Goal: Transaction & Acquisition: Purchase product/service

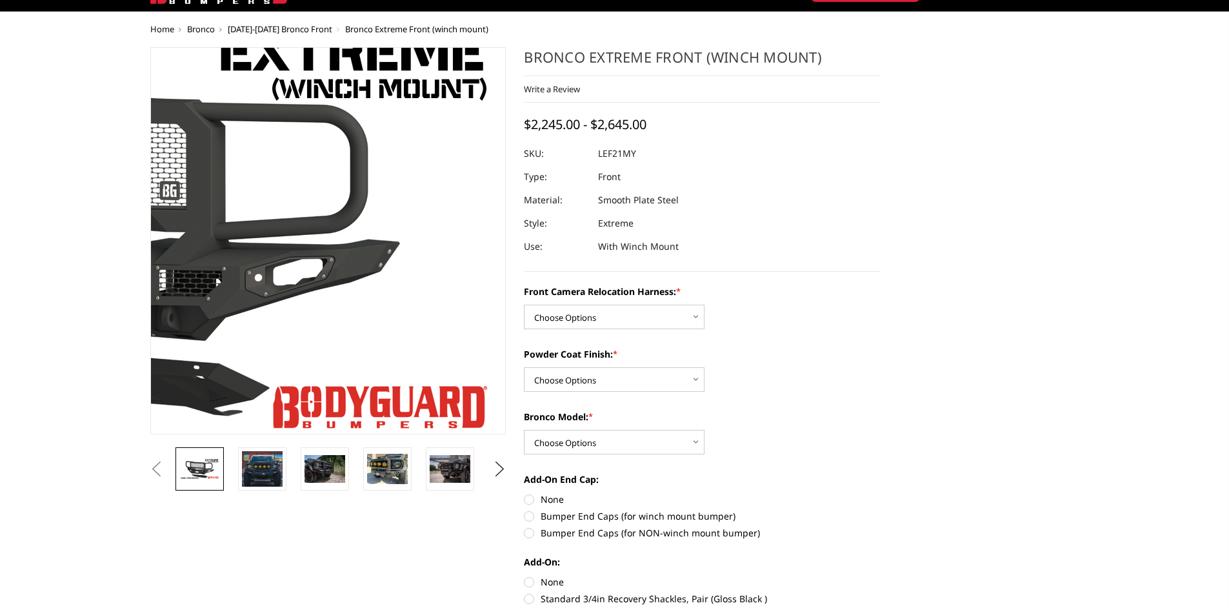
scroll to position [129, 0]
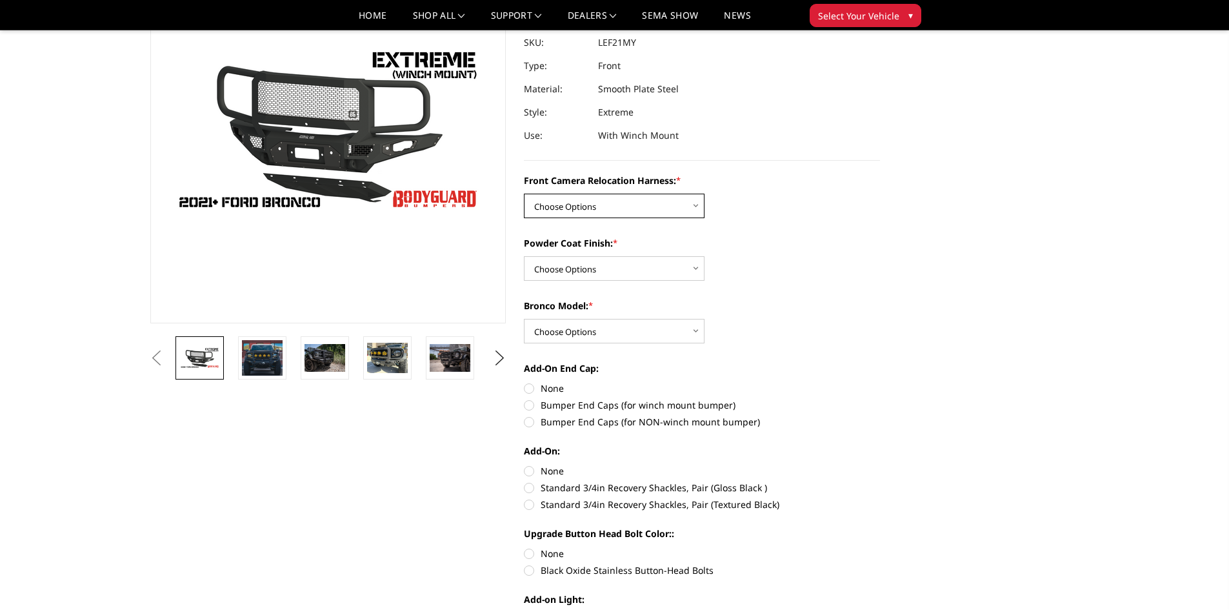
click at [582, 206] on select "Choose Options Without Front Camera Relocation Harness With Front Camera Reloca…" at bounding box center [614, 206] width 181 height 25
select select "4022"
click at [524, 194] on select "Choose Options Without Front Camera Relocation Harness With Front Camera Reloca…" at bounding box center [614, 206] width 181 height 25
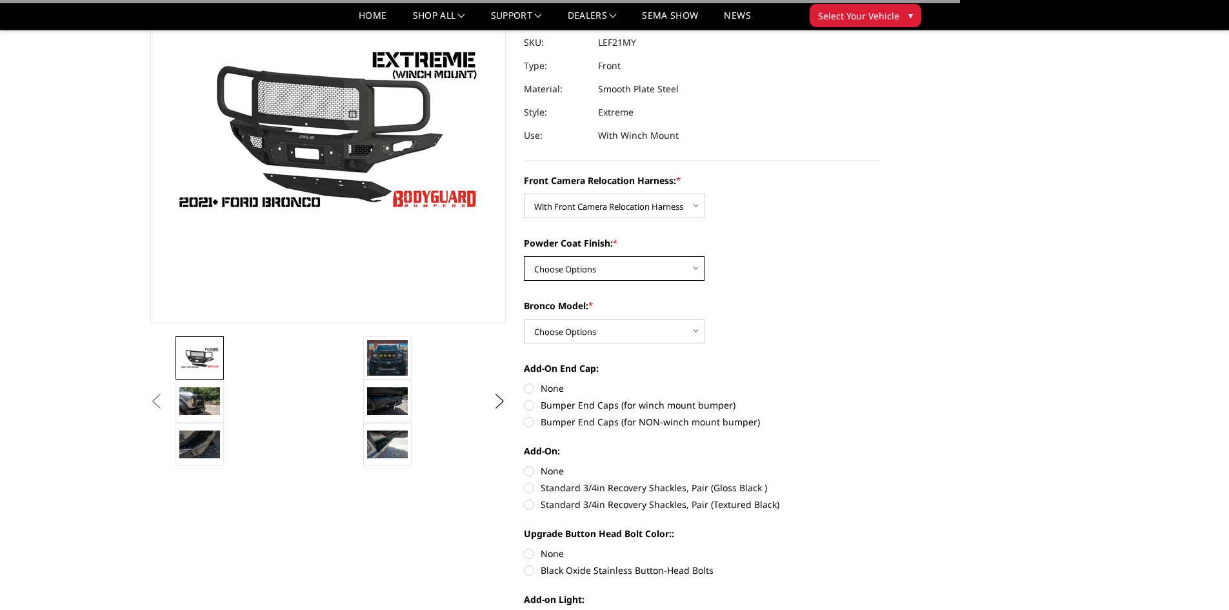
click at [577, 272] on select "Choose Options Textured Black Powder Coat Bare Metal" at bounding box center [614, 268] width 181 height 25
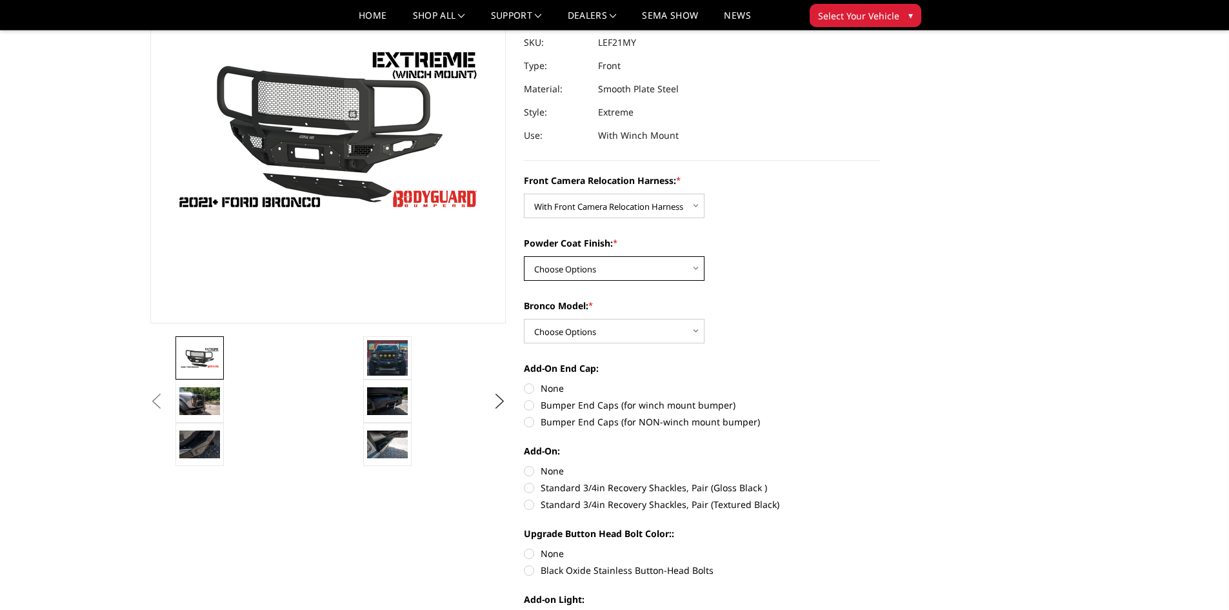
select select "4021"
click at [524, 256] on select "Choose Options Textured Black Powder Coat Bare Metal" at bounding box center [614, 268] width 181 height 25
click at [569, 327] on select "Choose Options Raptor Base/Badlands/Wildtrak/etc." at bounding box center [614, 331] width 181 height 25
select select "4018"
click at [524, 319] on select "Choose Options Raptor Base/Badlands/Wildtrak/etc." at bounding box center [614, 331] width 181 height 25
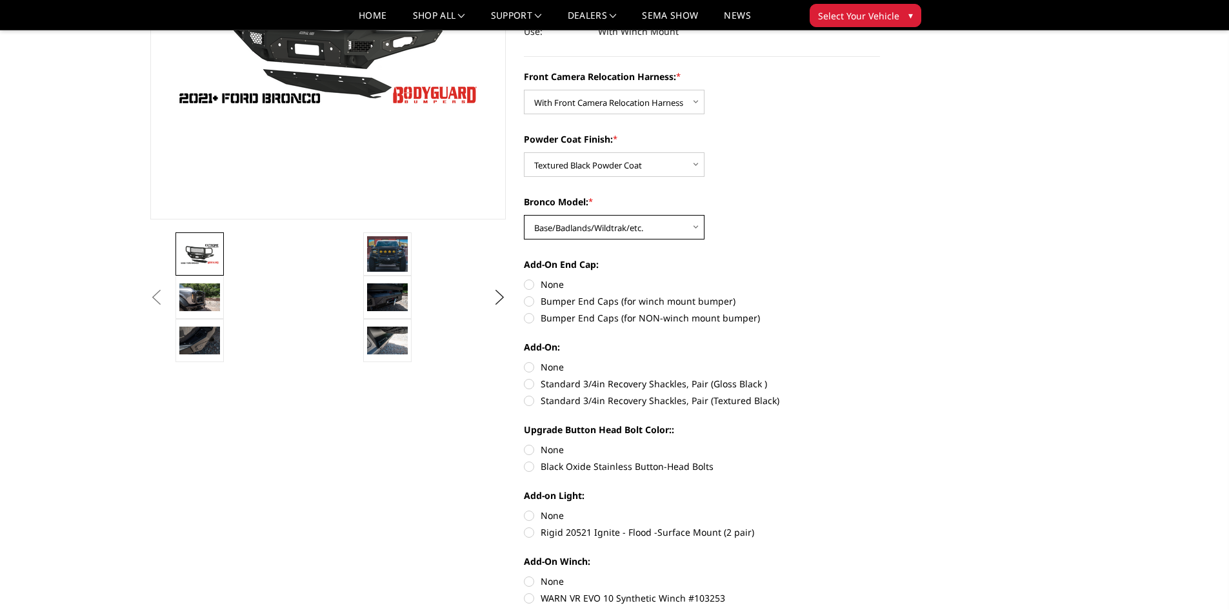
scroll to position [258, 0]
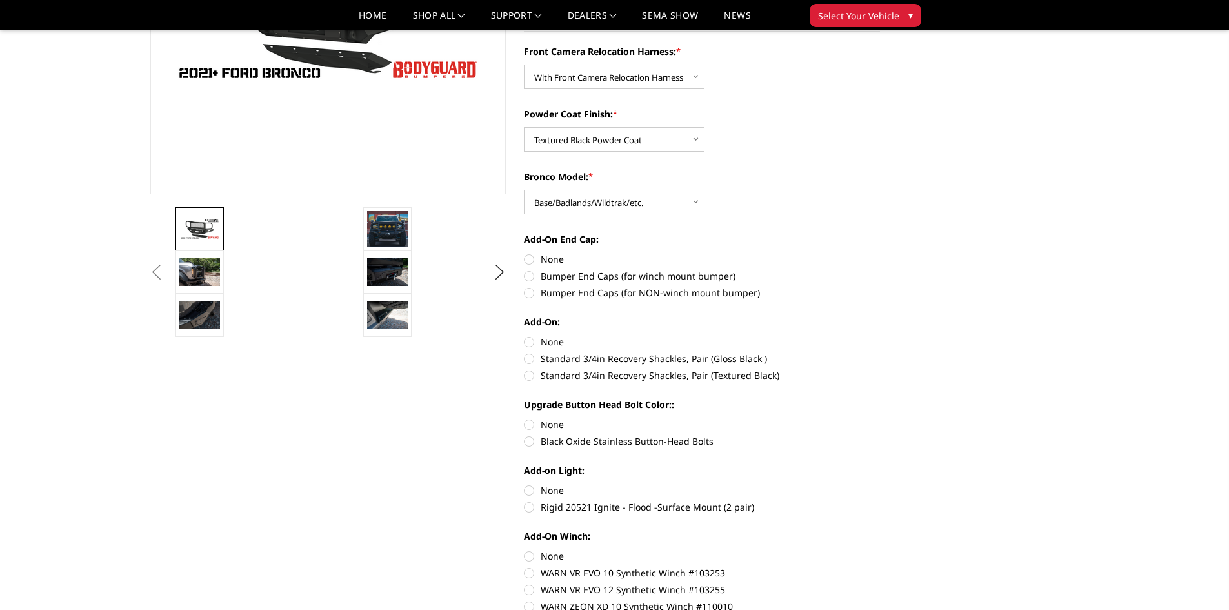
click at [531, 272] on label "Bumper End Caps (for winch mount bumper)" at bounding box center [702, 276] width 356 height 14
click at [880, 253] on input "Bumper End Caps (for winch mount bumper)" at bounding box center [880, 252] width 1 height 1
radio input "true"
click at [528, 280] on label "Bumper End Caps (for winch mount bumper)" at bounding box center [702, 276] width 356 height 14
click at [880, 253] on input "Bumper End Caps (for winch mount bumper)" at bounding box center [880, 252] width 1 height 1
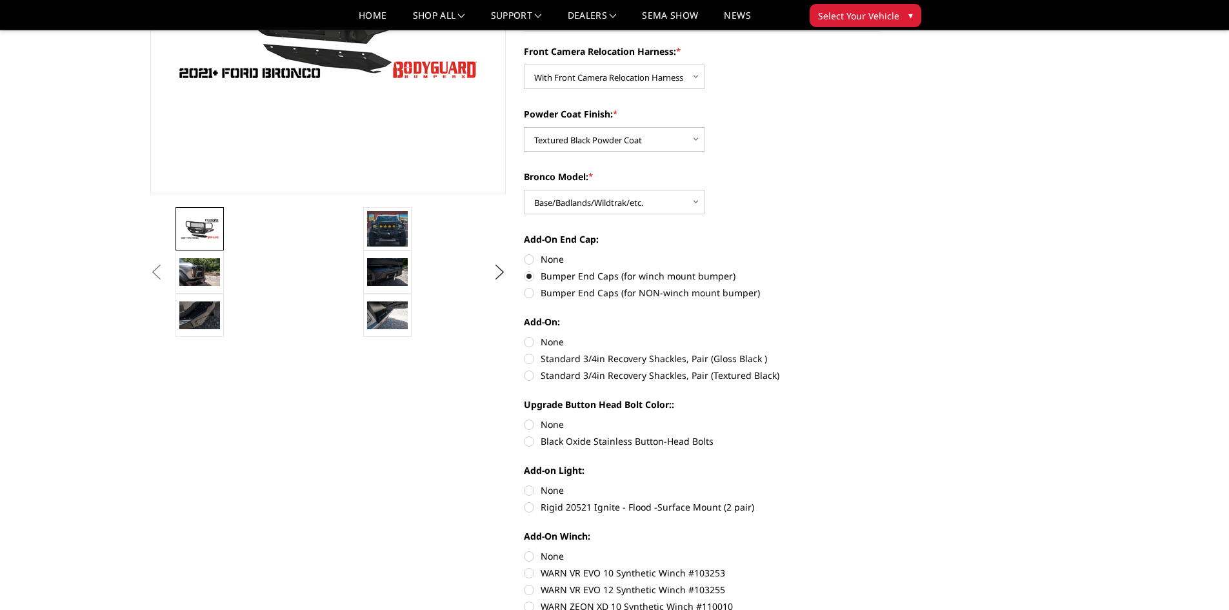
click at [529, 277] on label "Bumper End Caps (for winch mount bumper)" at bounding box center [702, 276] width 356 height 14
click at [880, 253] on input "Bumper End Caps (for winch mount bumper)" at bounding box center [880, 252] width 1 height 1
click at [529, 379] on label "Standard 3/4in Recovery Shackles, Pair (Textured Black)" at bounding box center [702, 375] width 356 height 14
click at [880, 352] on input "Standard 3/4in Recovery Shackles, Pair (Textured Black)" at bounding box center [880, 352] width 1 height 1
radio input "true"
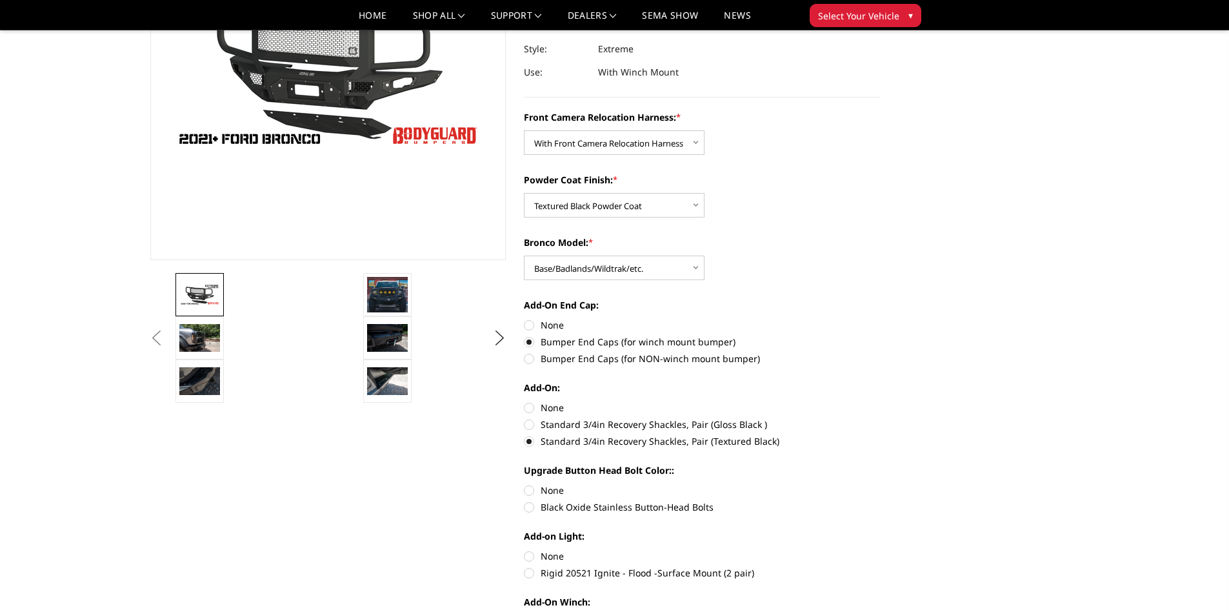
scroll to position [194, 0]
click at [527, 408] on label "None" at bounding box center [702, 406] width 356 height 14
click at [525, 400] on input "None" at bounding box center [524, 399] width 1 height 1
radio input "true"
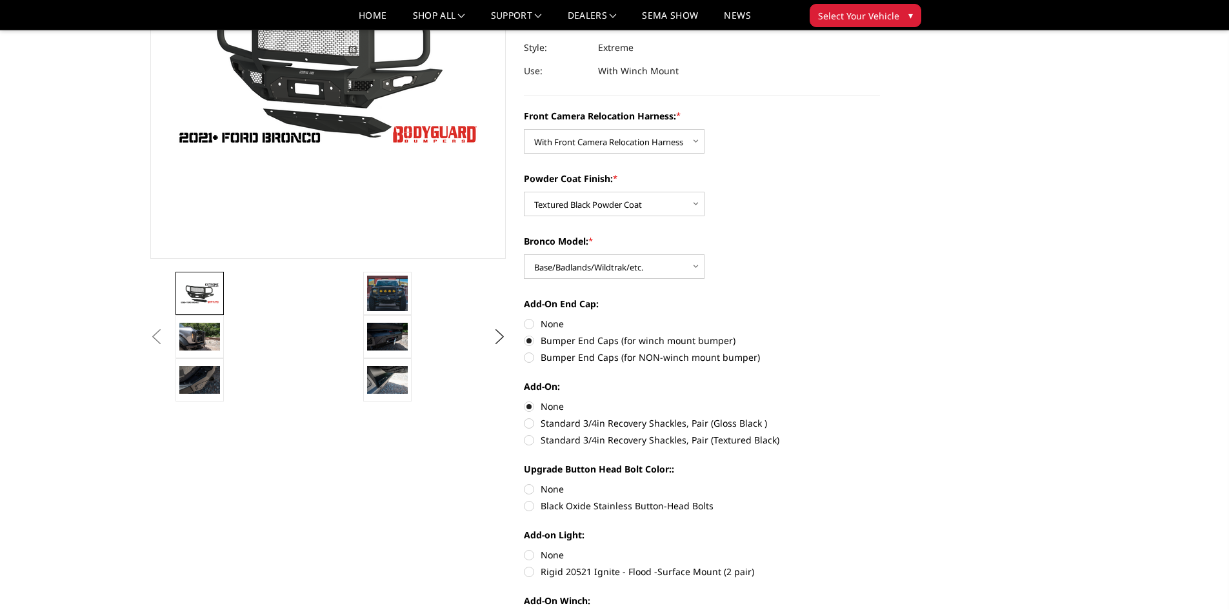
click at [530, 443] on label "Standard 3/4in Recovery Shackles, Pair (Textured Black)" at bounding box center [702, 440] width 356 height 14
click at [880, 417] on input "Standard 3/4in Recovery Shackles, Pair (Textured Black)" at bounding box center [880, 416] width 1 height 1
radio input "true"
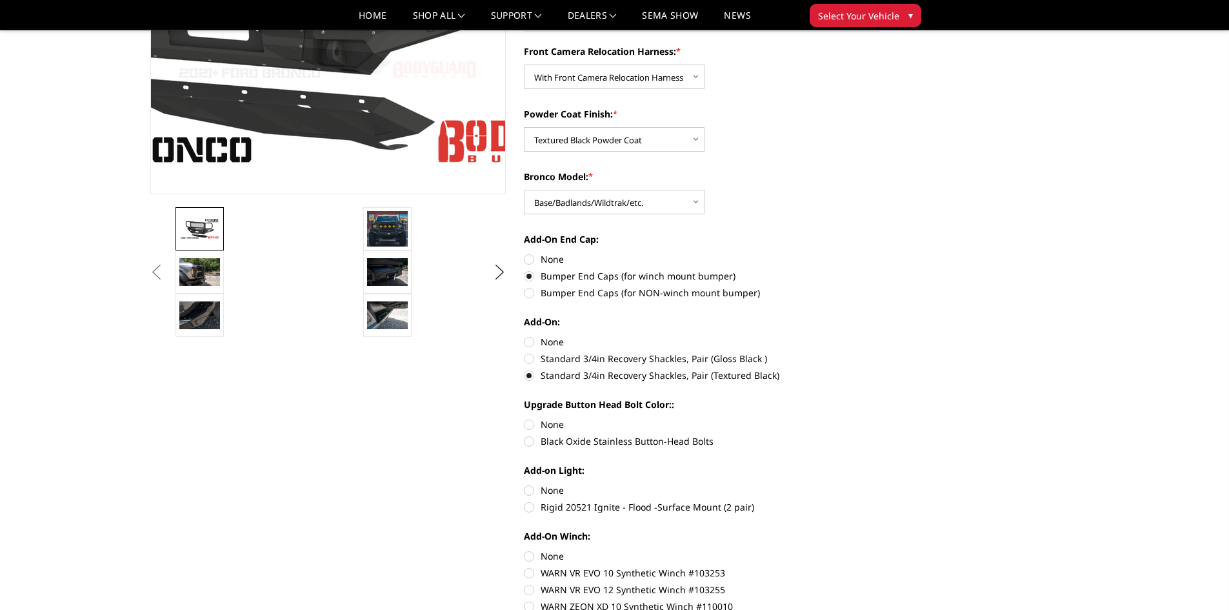
scroll to position [387, 0]
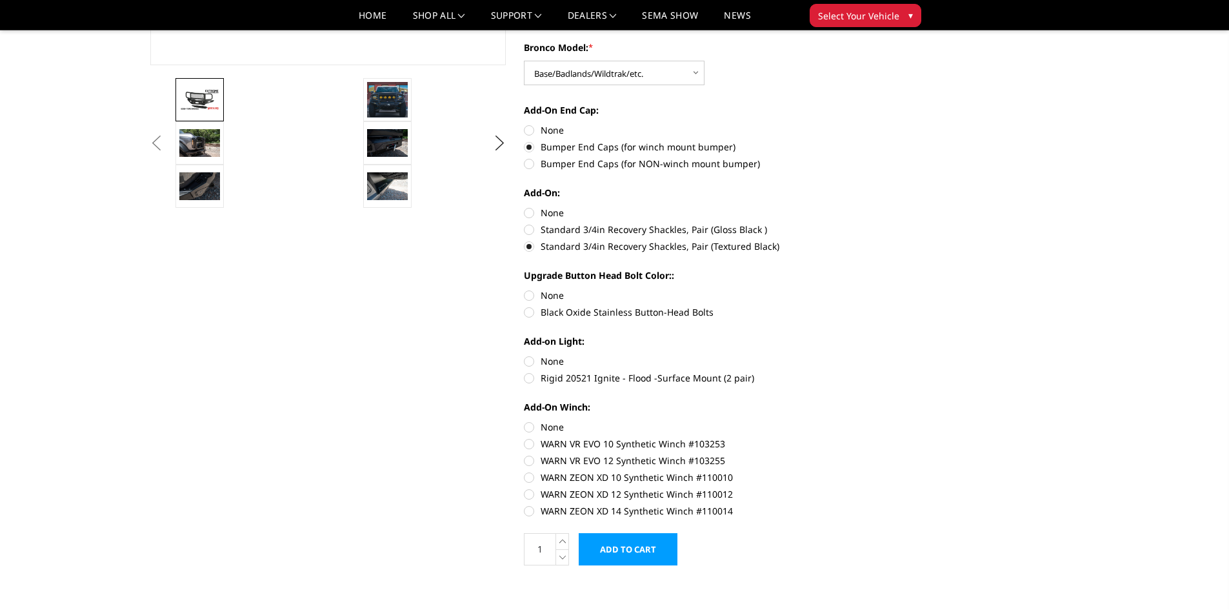
click at [529, 314] on label "Black Oxide Stainless Button-Head Bolts" at bounding box center [702, 312] width 356 height 14
click at [880, 289] on input "Black Oxide Stainless Button-Head Bolts" at bounding box center [880, 288] width 1 height 1
radio input "true"
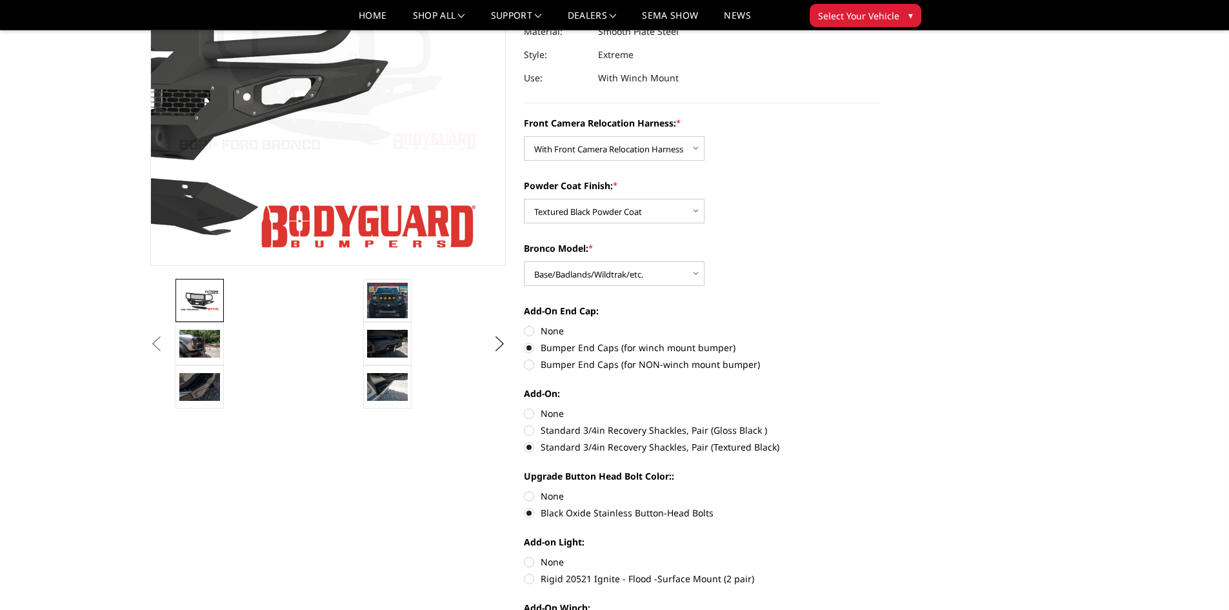
scroll to position [194, 0]
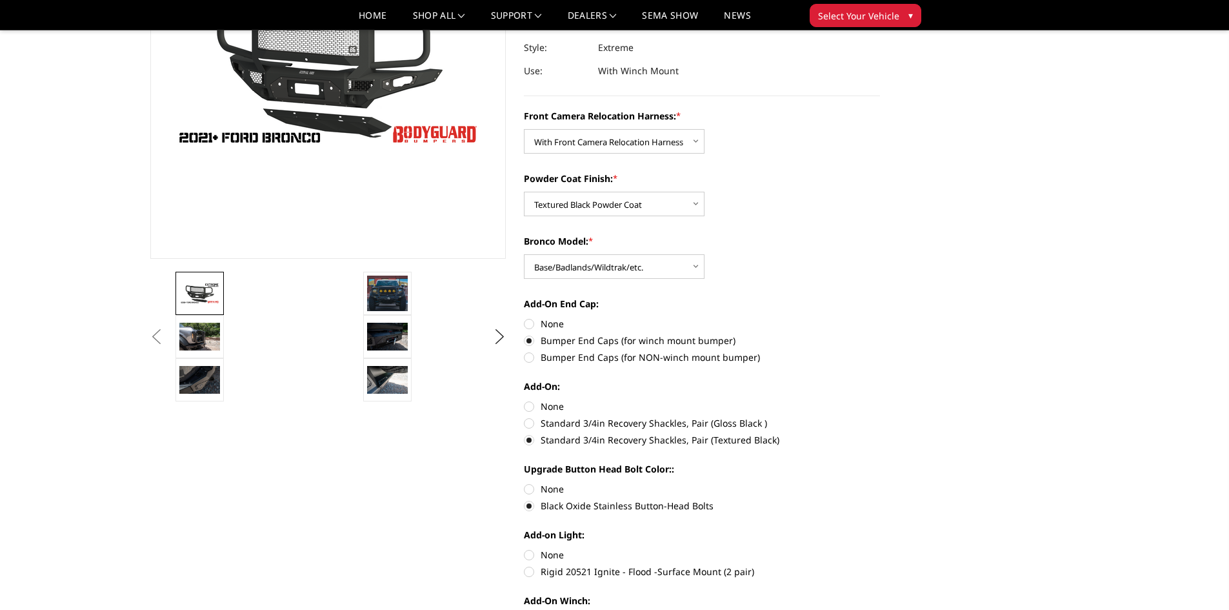
click at [526, 486] on label "None" at bounding box center [702, 489] width 356 height 14
click at [525, 483] on input "None" at bounding box center [524, 482] width 1 height 1
radio input "true"
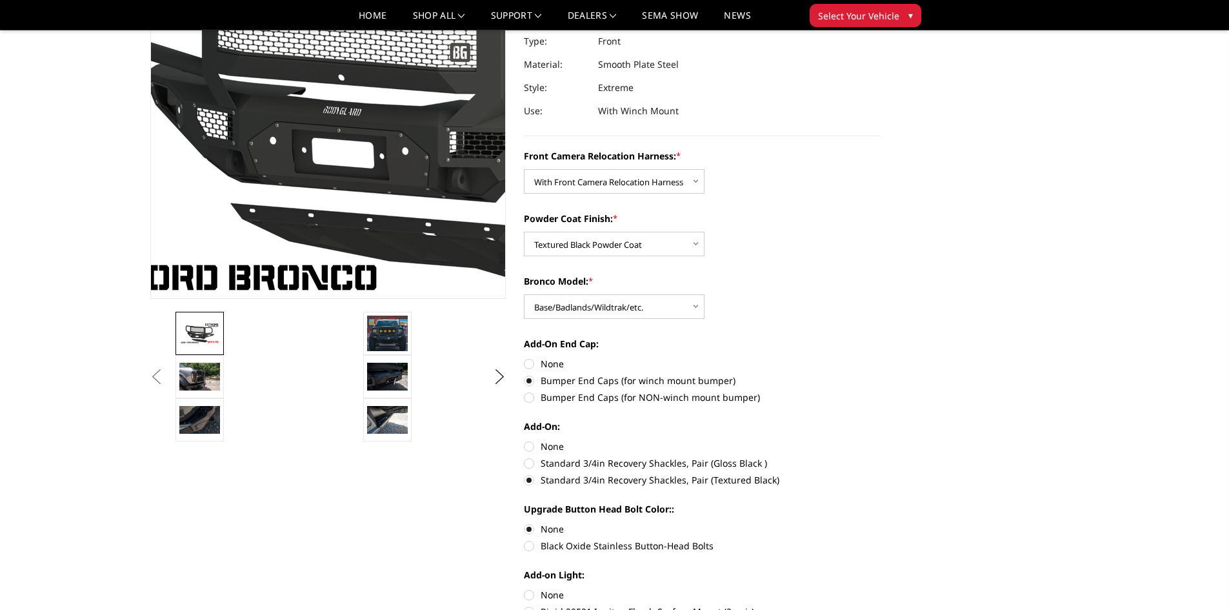
scroll to position [323, 0]
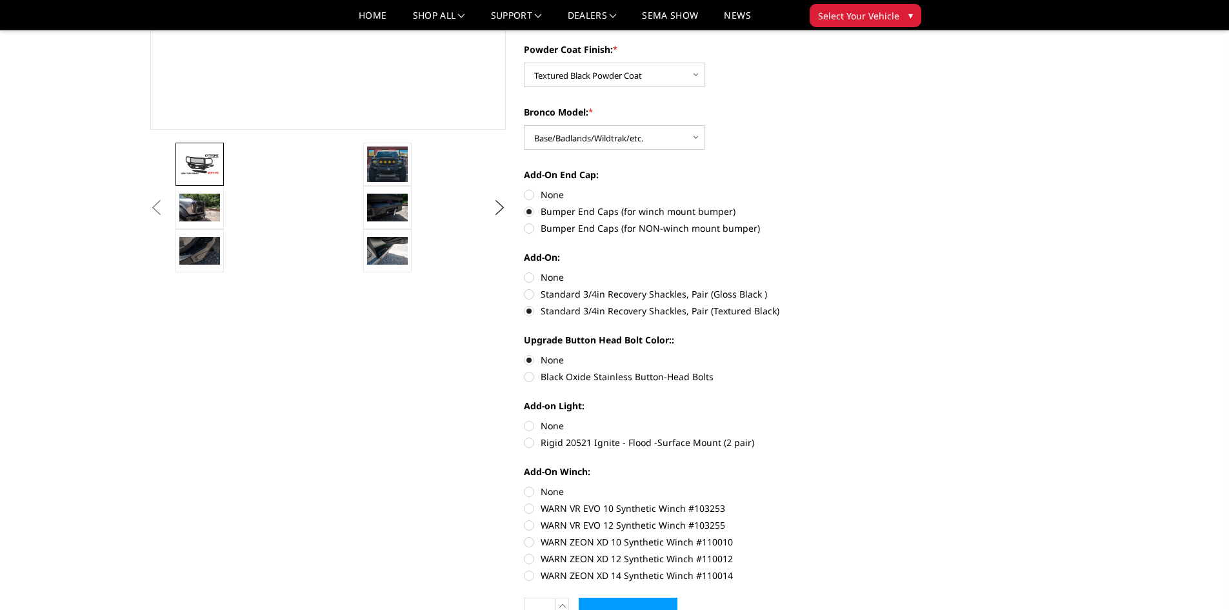
click at [528, 375] on label "Black Oxide Stainless Button-Head Bolts" at bounding box center [702, 377] width 356 height 14
click at [880, 354] on input "Black Oxide Stainless Button-Head Bolts" at bounding box center [880, 353] width 1 height 1
radio input "true"
click at [533, 443] on label "Rigid 20521 Ignite - Flood -Surface Mount (2 pair)" at bounding box center [702, 442] width 356 height 14
click at [880, 419] on input "Rigid 20521 Ignite - Flood -Surface Mount (2 pair)" at bounding box center [880, 419] width 1 height 1
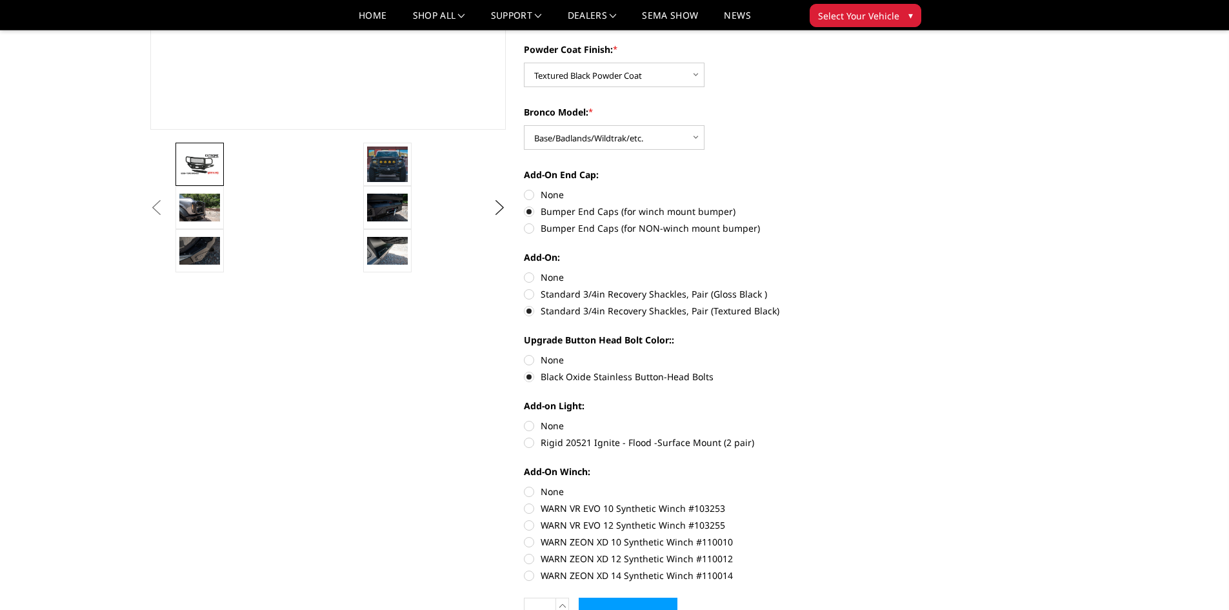
radio input "true"
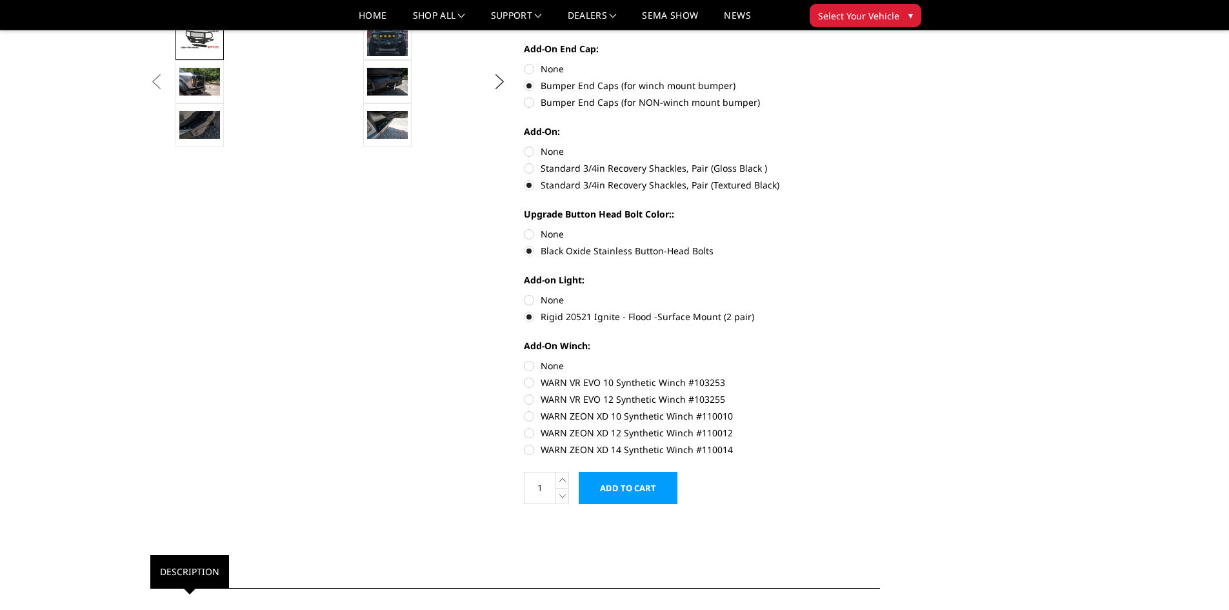
scroll to position [452, 0]
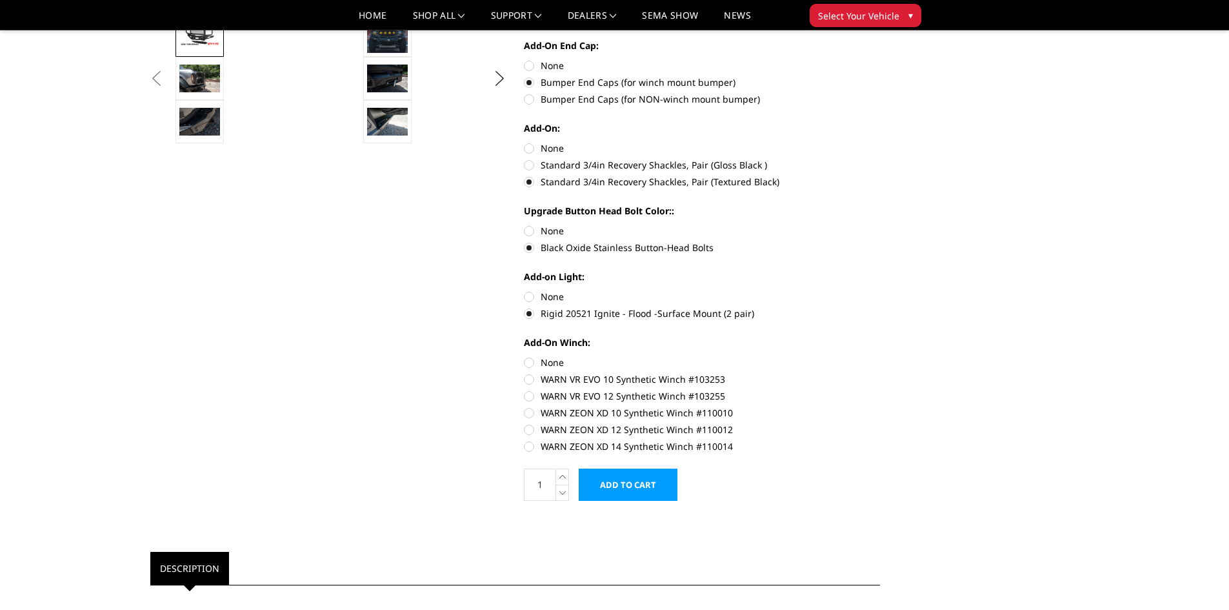
click at [530, 412] on label "WARN ZEON XD 10 Synthetic Winch #110010" at bounding box center [702, 413] width 356 height 14
click at [880, 390] on input "WARN ZEON XD 10 Synthetic Winch #110010" at bounding box center [880, 389] width 1 height 1
radio input "true"
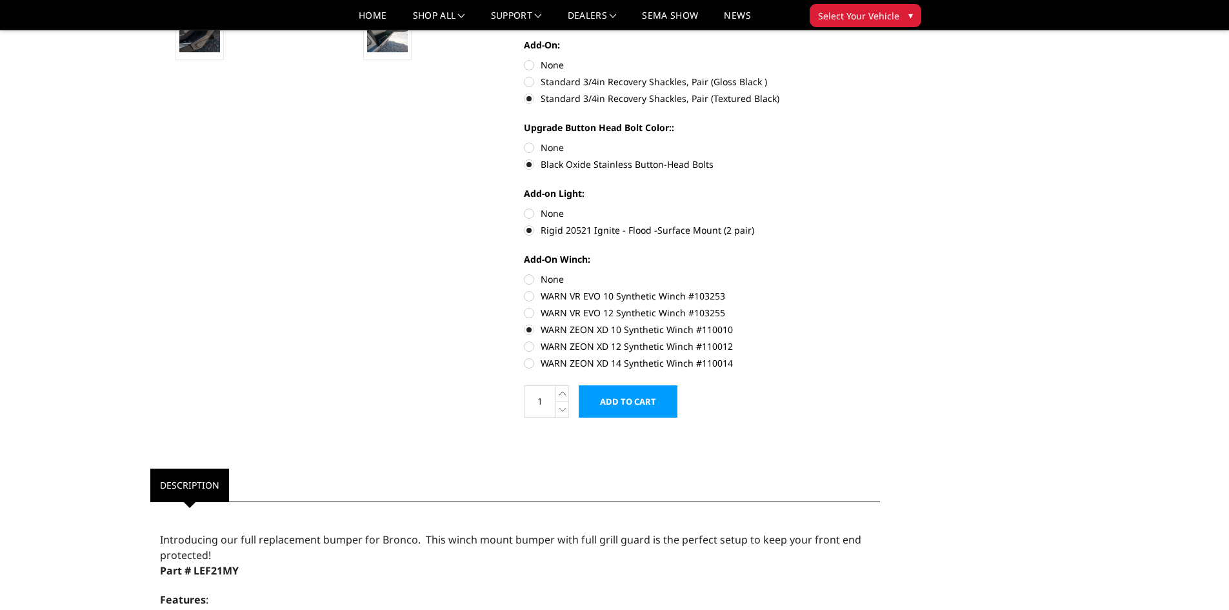
scroll to position [516, 0]
